Goal: Information Seeking & Learning: Learn about a topic

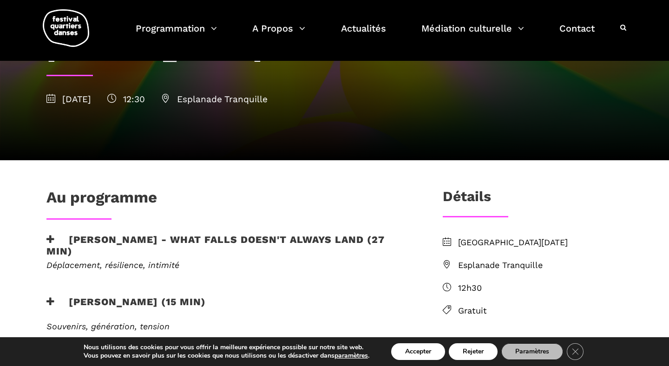
scroll to position [27, 0]
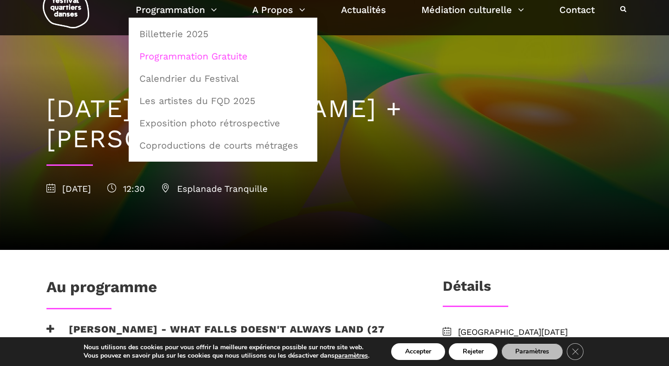
click at [205, 57] on link "Programmation Gratuite" at bounding box center [223, 56] width 178 height 21
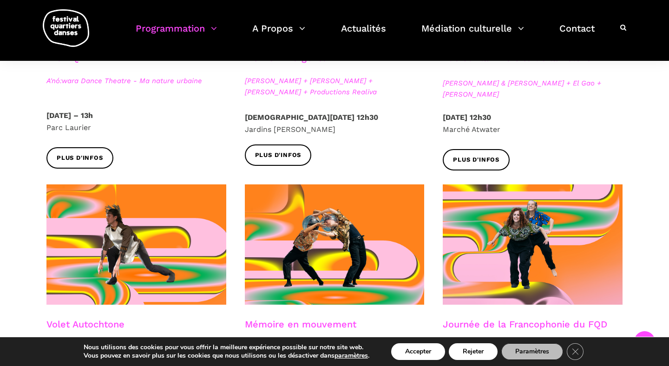
scroll to position [215, 0]
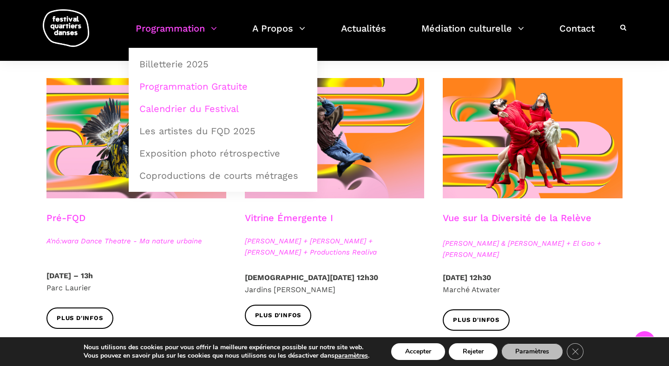
click at [173, 105] on link "Calendrier du Festival" at bounding box center [223, 108] width 178 height 21
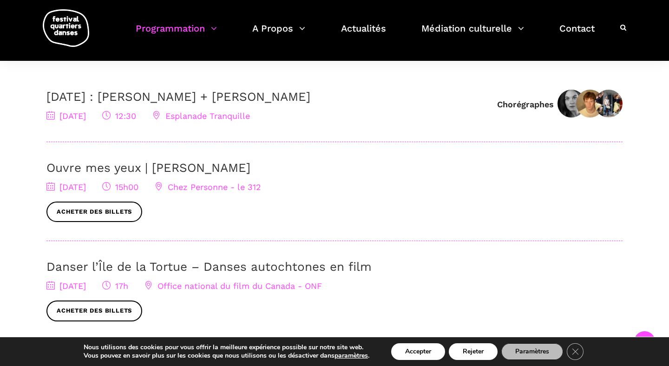
scroll to position [271, 0]
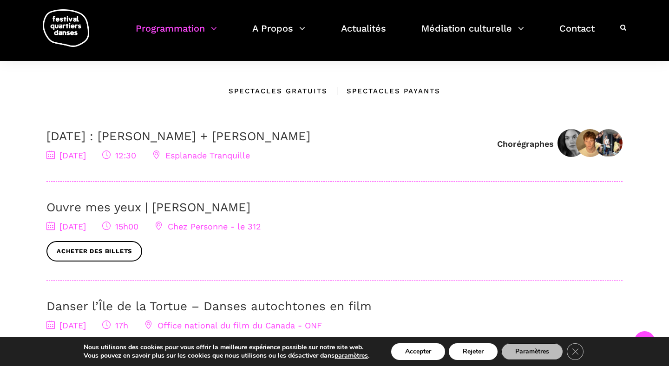
click at [188, 212] on link "Ouvre mes yeux | [PERSON_NAME]" at bounding box center [148, 207] width 204 height 14
click at [138, 143] on link "8 septembre : Linus Jansner + Rebecca Margolick" at bounding box center [178, 136] width 264 height 14
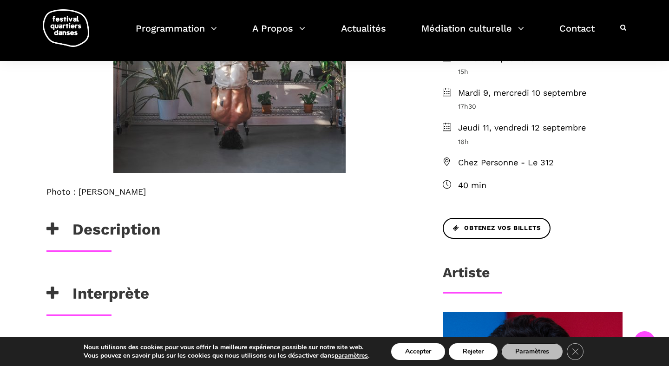
scroll to position [272, 0]
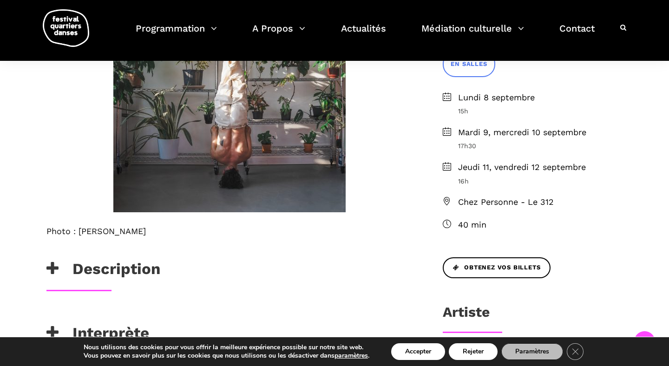
click at [85, 270] on h3 "Description" at bounding box center [103, 271] width 114 height 23
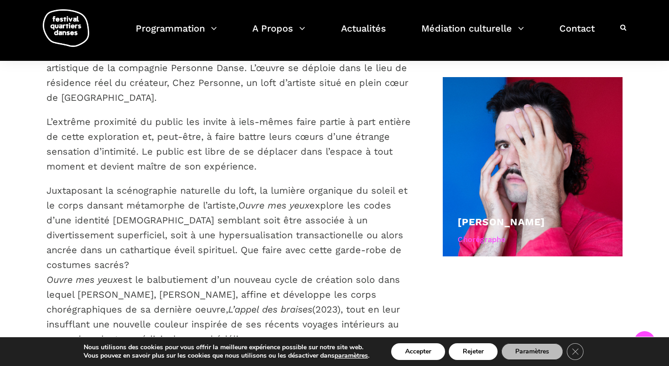
scroll to position [553, 0]
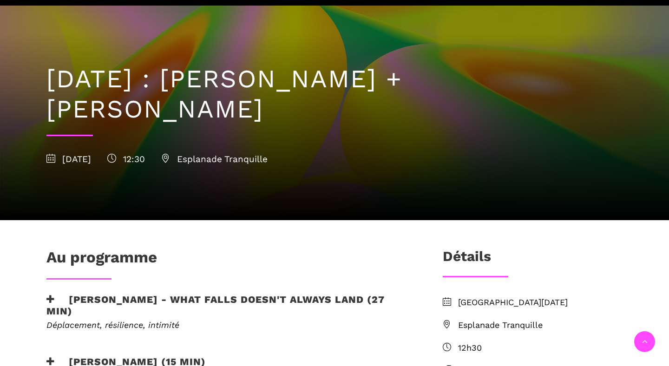
scroll to position [233, 0]
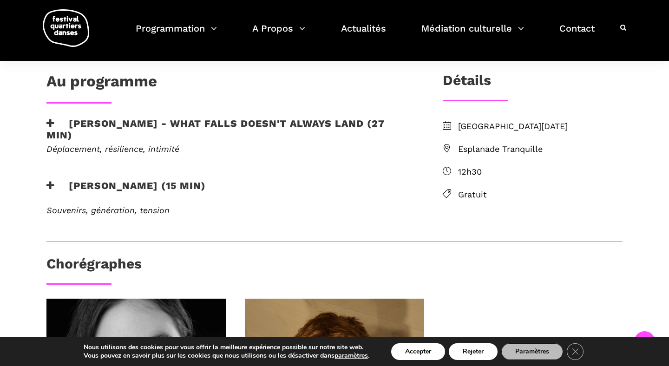
click at [50, 181] on icon at bounding box center [50, 186] width 8 height 10
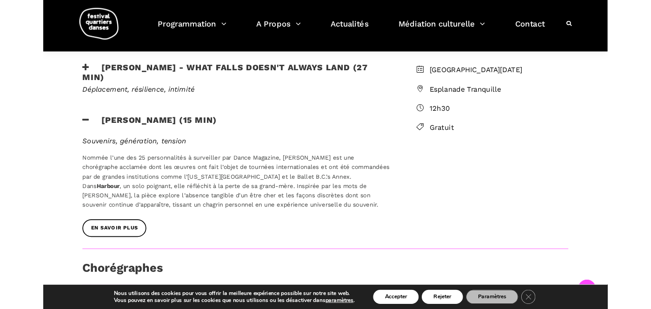
scroll to position [282, 0]
